Goal: Navigation & Orientation: Find specific page/section

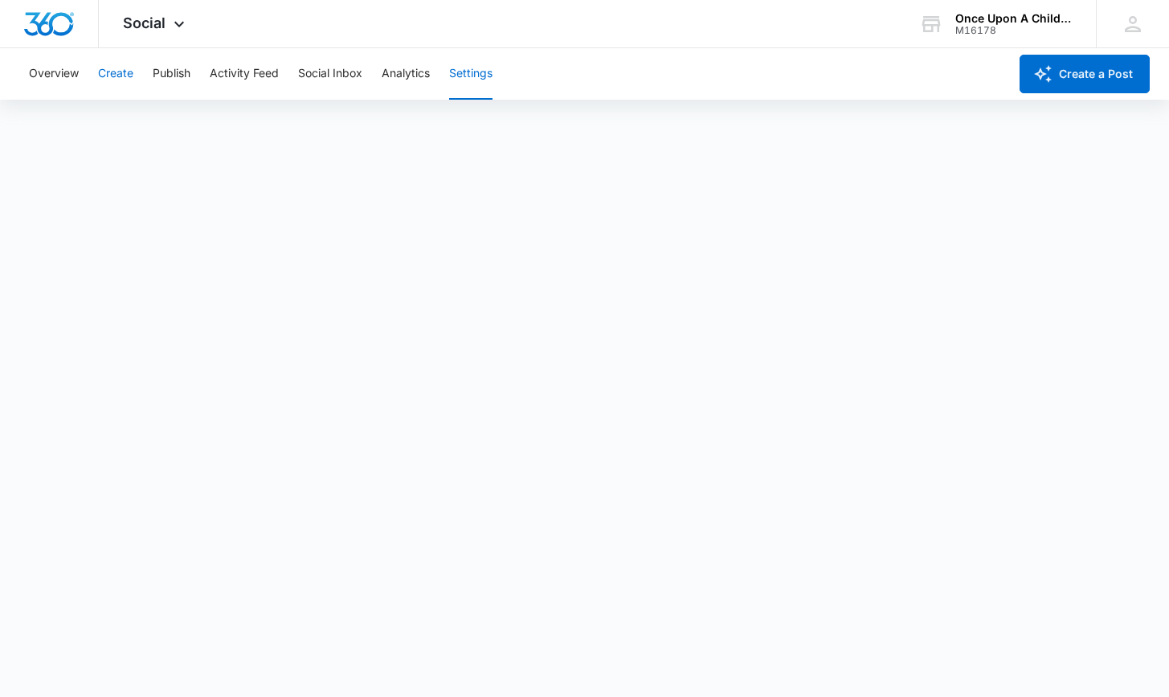
click at [120, 71] on button "Create" at bounding box center [115, 73] width 35 height 51
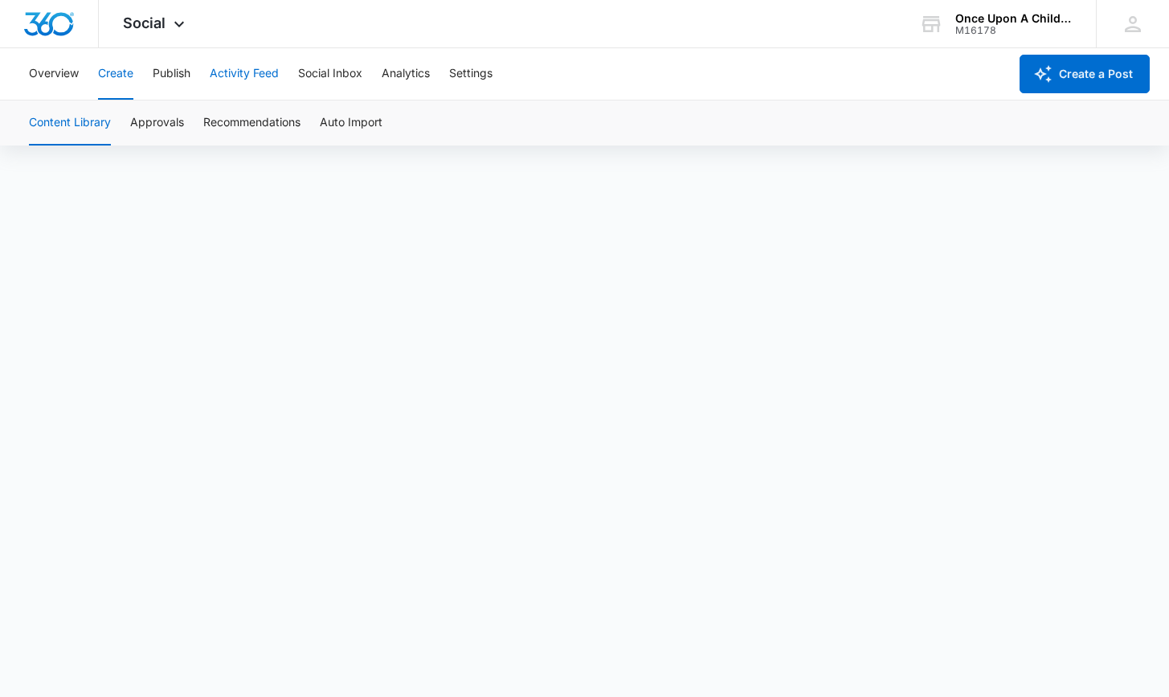
click at [251, 74] on button "Activity Feed" at bounding box center [244, 73] width 69 height 51
click at [118, 70] on button "Create" at bounding box center [115, 73] width 35 height 51
click at [157, 124] on button "Approvals" at bounding box center [157, 122] width 54 height 45
click at [266, 122] on button "Recommendations" at bounding box center [251, 122] width 97 height 45
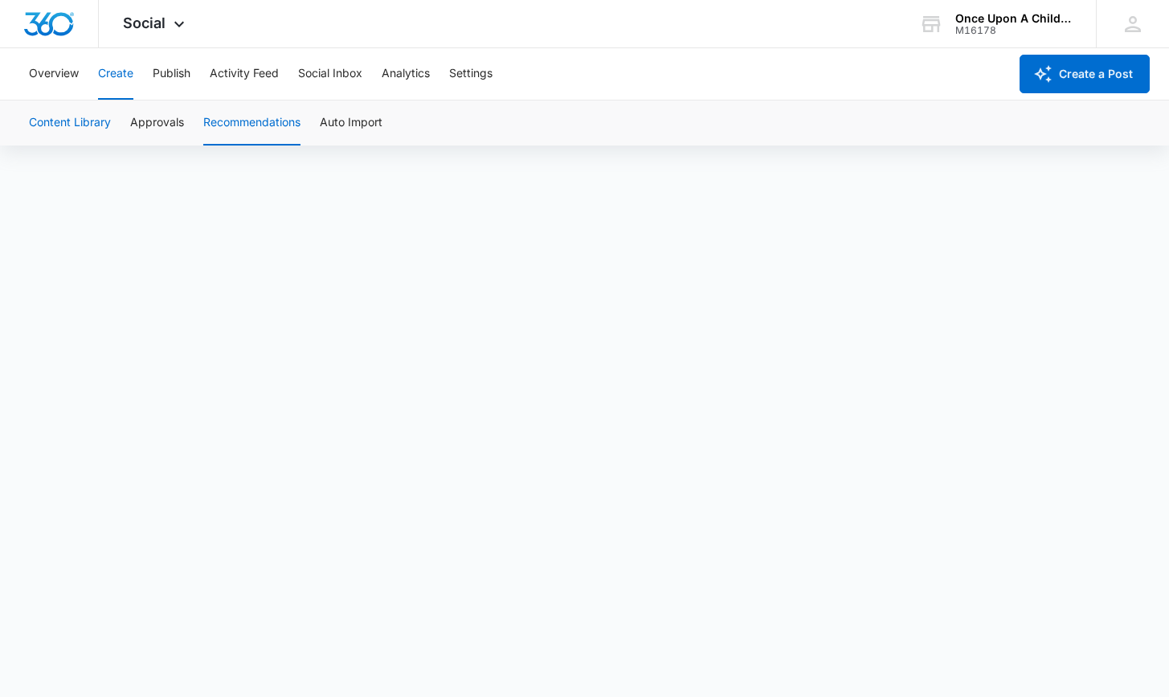
click at [81, 124] on button "Content Library" at bounding box center [70, 122] width 82 height 45
click at [144, 123] on button "Approvals" at bounding box center [157, 122] width 54 height 45
